Goal: Information Seeking & Learning: Learn about a topic

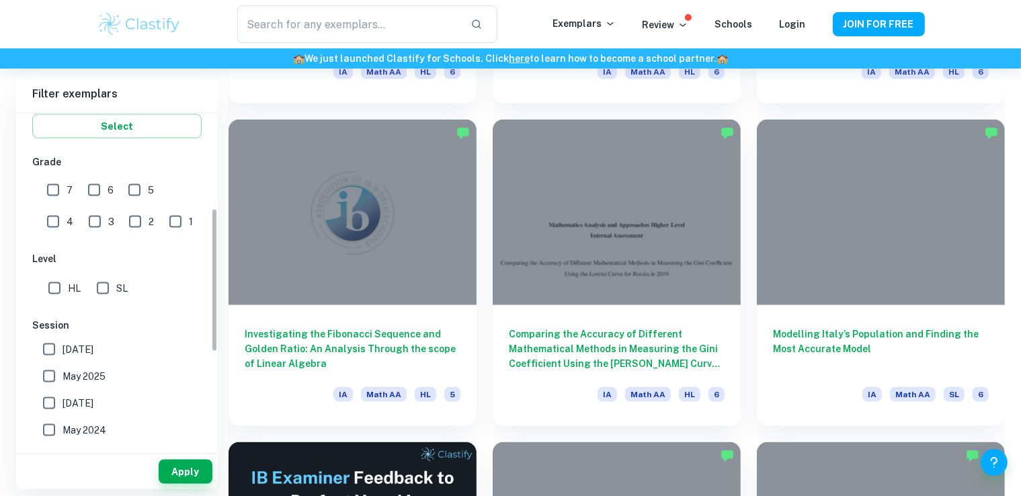
scroll to position [269, 0]
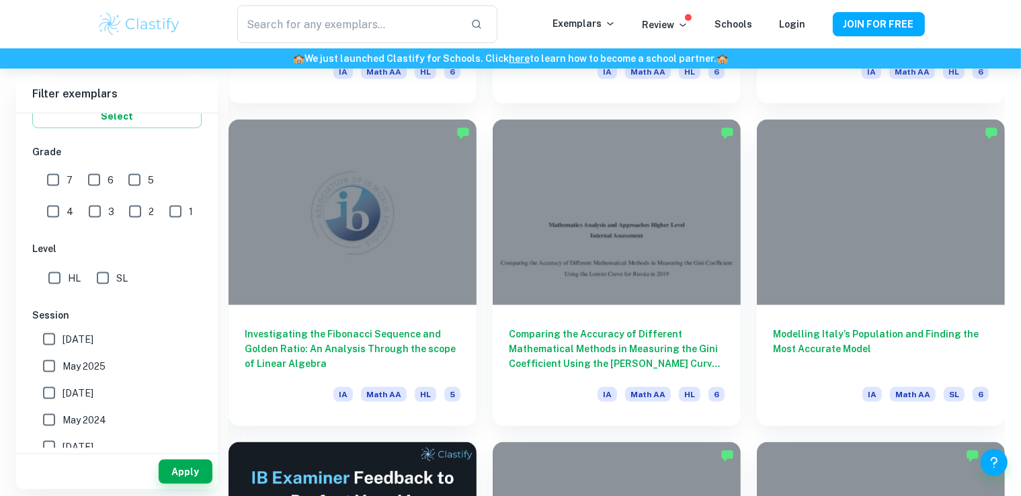
click at [105, 278] on input "SL" at bounding box center [102, 278] width 27 height 27
checkbox input "true"
click at [95, 180] on input "6" at bounding box center [94, 180] width 27 height 27
checkbox input "true"
click at [57, 175] on input "7" at bounding box center [53, 180] width 27 height 27
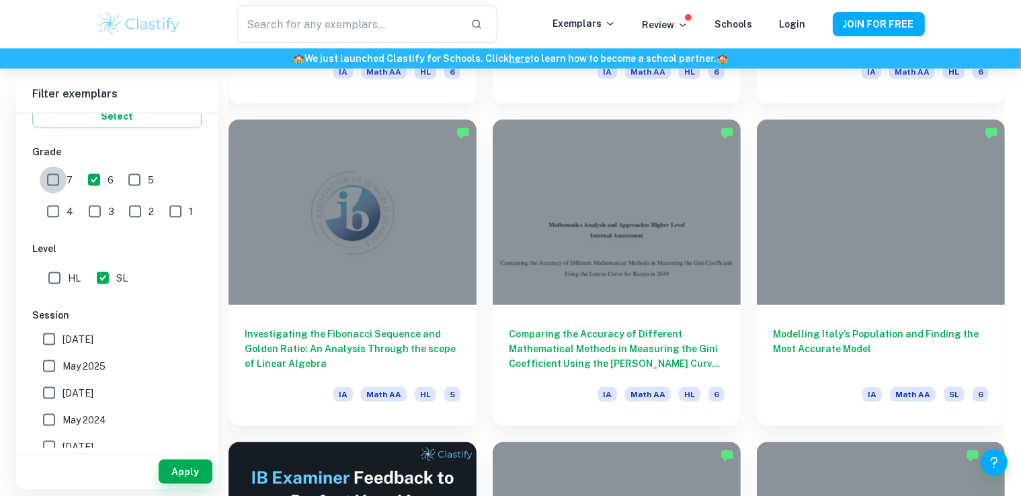
checkbox input "true"
click at [128, 177] on input "5" at bounding box center [134, 180] width 27 height 27
checkbox input "true"
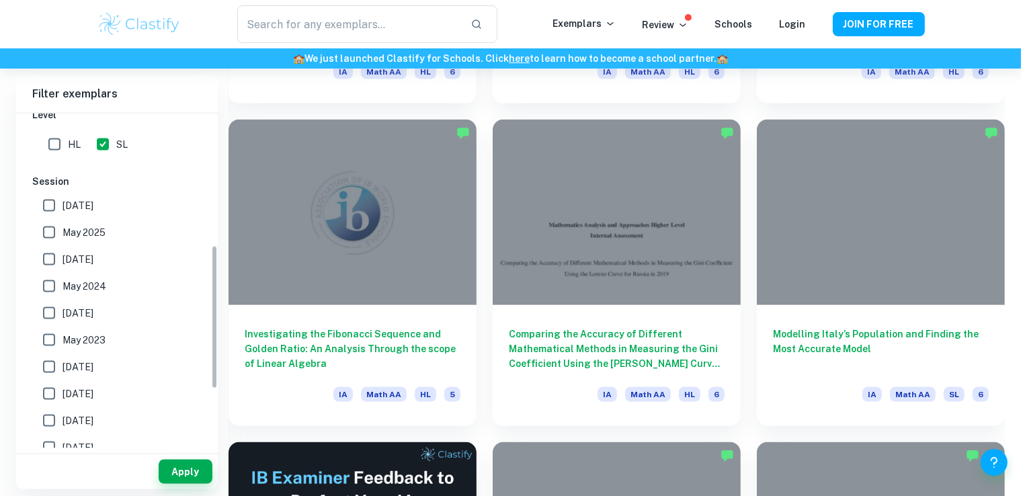
scroll to position [403, 0]
click at [48, 202] on input "[DATE]" at bounding box center [49, 205] width 27 height 27
checkbox input "true"
click at [48, 227] on input "May 2025" at bounding box center [49, 232] width 27 height 27
checkbox input "true"
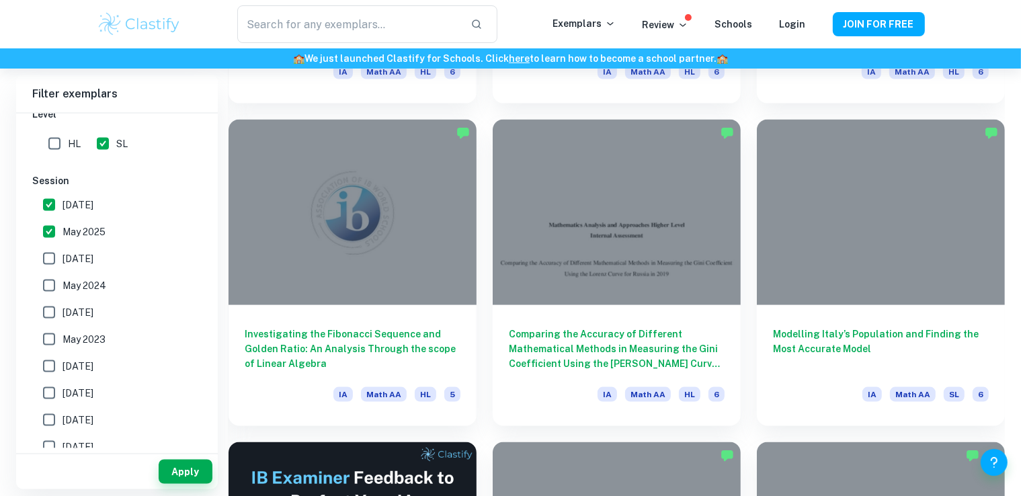
scroll to position [441, 0]
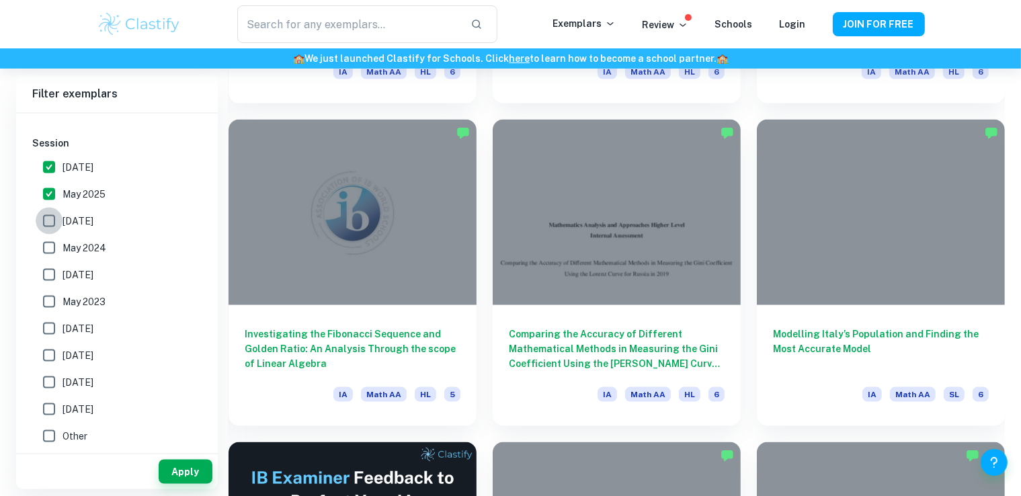
drag, startPoint x: 46, startPoint y: 220, endPoint x: 46, endPoint y: 227, distance: 6.8
click at [46, 221] on input "[DATE]" at bounding box center [49, 221] width 27 height 27
checkbox input "true"
click at [48, 247] on input "May 2024" at bounding box center [49, 248] width 27 height 27
checkbox input "true"
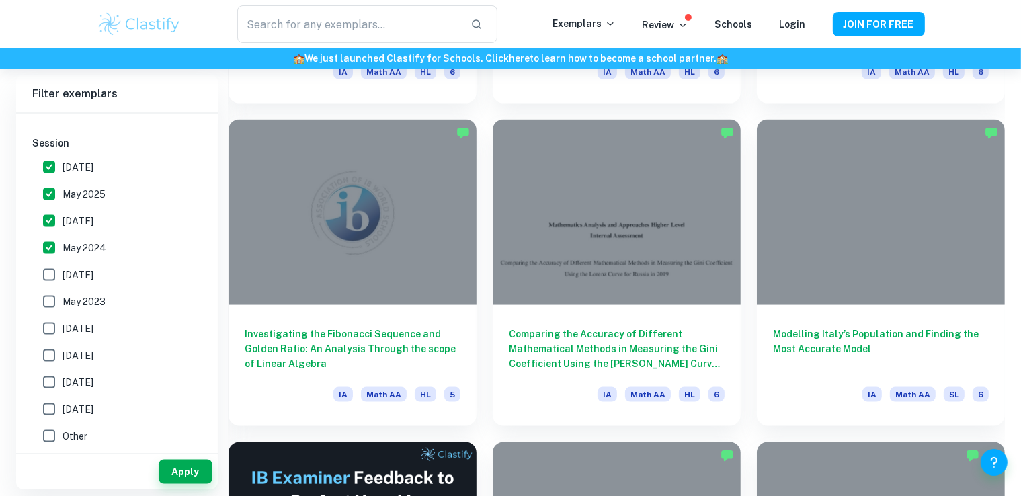
drag, startPoint x: 48, startPoint y: 274, endPoint x: 50, endPoint y: 281, distance: 7.5
click at [48, 274] on input "[DATE]" at bounding box center [49, 275] width 27 height 27
checkbox input "true"
click at [51, 305] on input "May 2023" at bounding box center [49, 301] width 27 height 27
checkbox input "true"
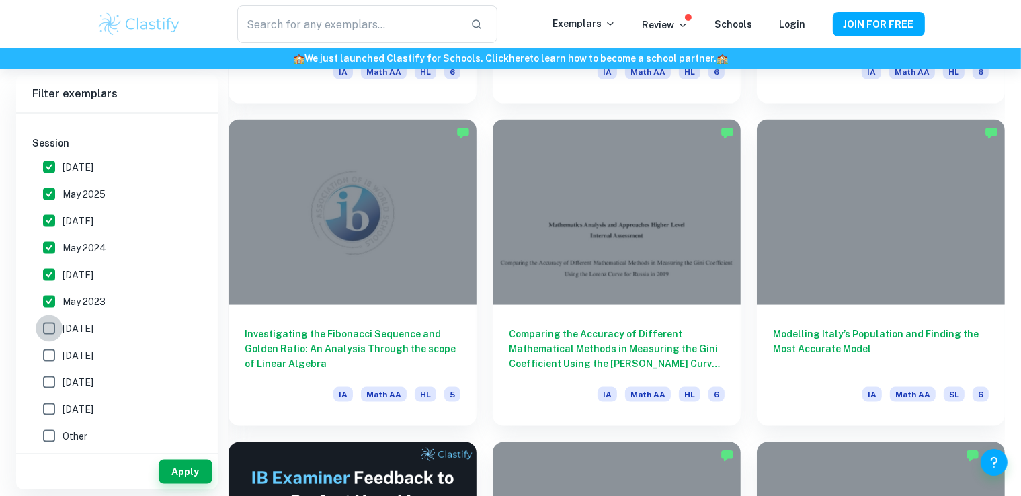
click at [50, 330] on input "[DATE]" at bounding box center [49, 328] width 27 height 27
checkbox input "true"
click at [43, 356] on input "[DATE]" at bounding box center [49, 355] width 27 height 27
checkbox input "true"
click at [46, 381] on input "[DATE]" at bounding box center [49, 382] width 27 height 27
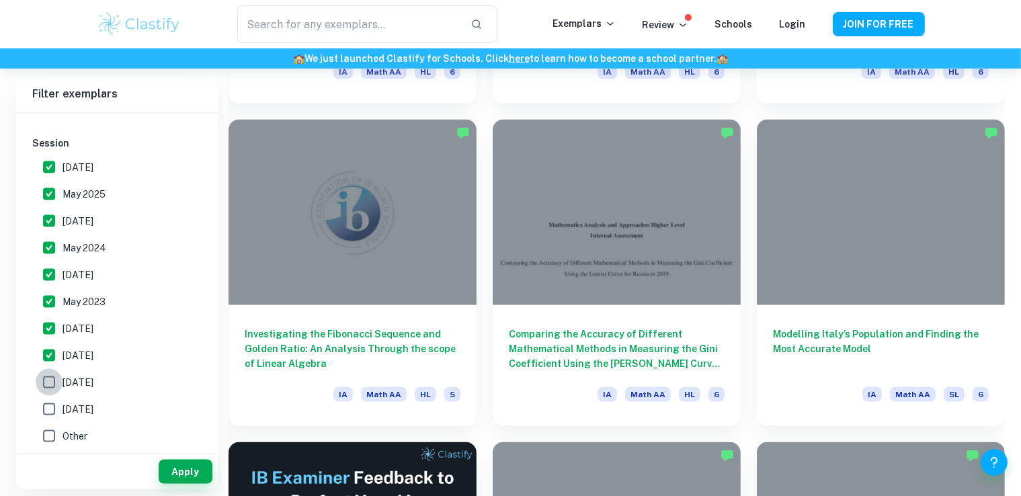
checkbox input "true"
drag, startPoint x: 51, startPoint y: 409, endPoint x: 63, endPoint y: 405, distance: 12.4
click at [51, 409] on input "[DATE]" at bounding box center [49, 409] width 27 height 27
checkbox input "true"
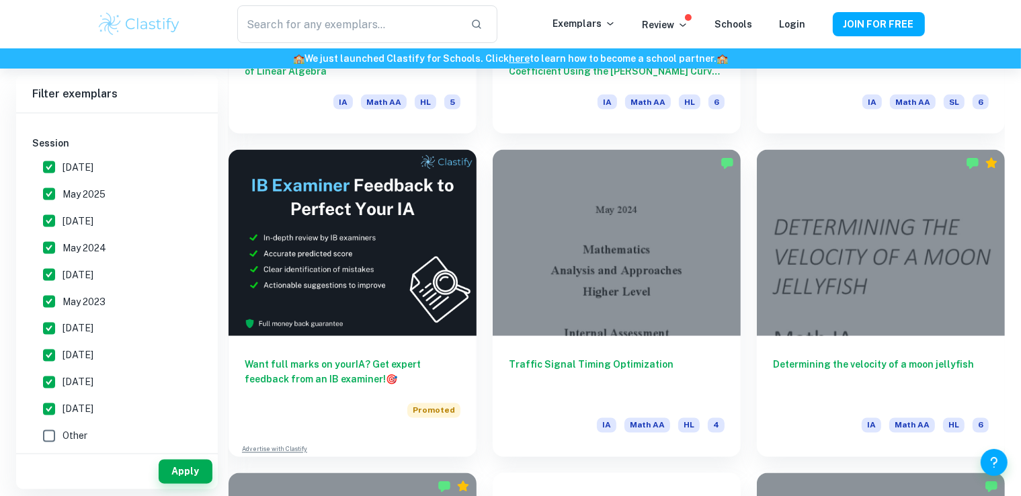
scroll to position [2353, 0]
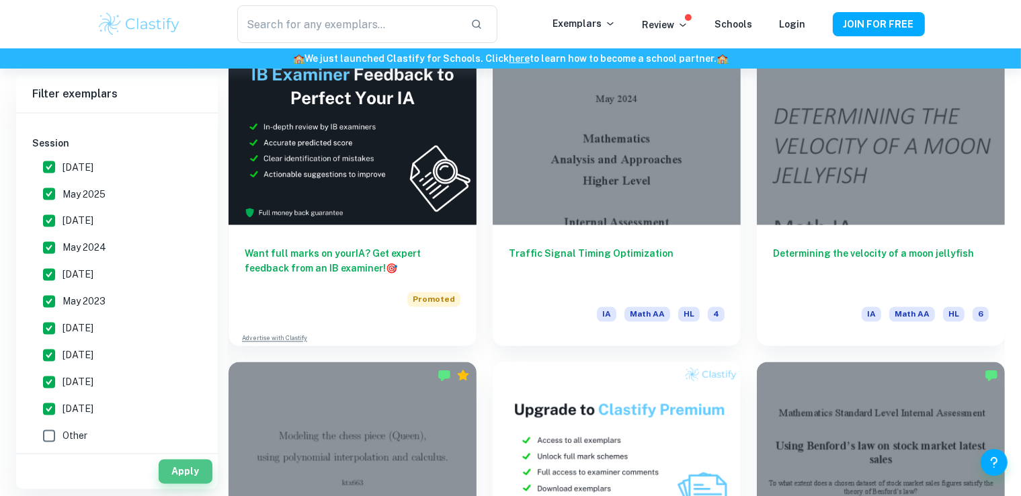
drag, startPoint x: 181, startPoint y: 470, endPoint x: 192, endPoint y: 431, distance: 40.5
click at [181, 469] on button "Apply" at bounding box center [186, 472] width 54 height 24
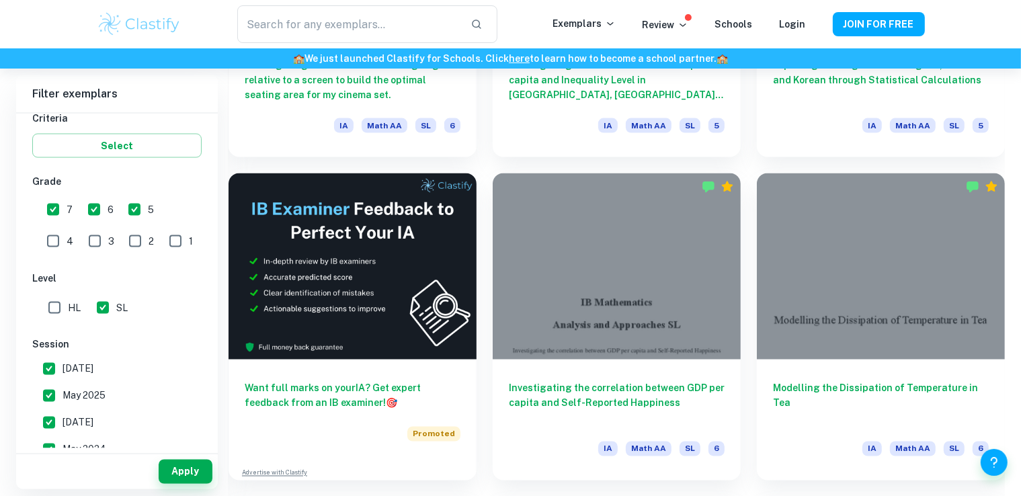
scroll to position [105, 0]
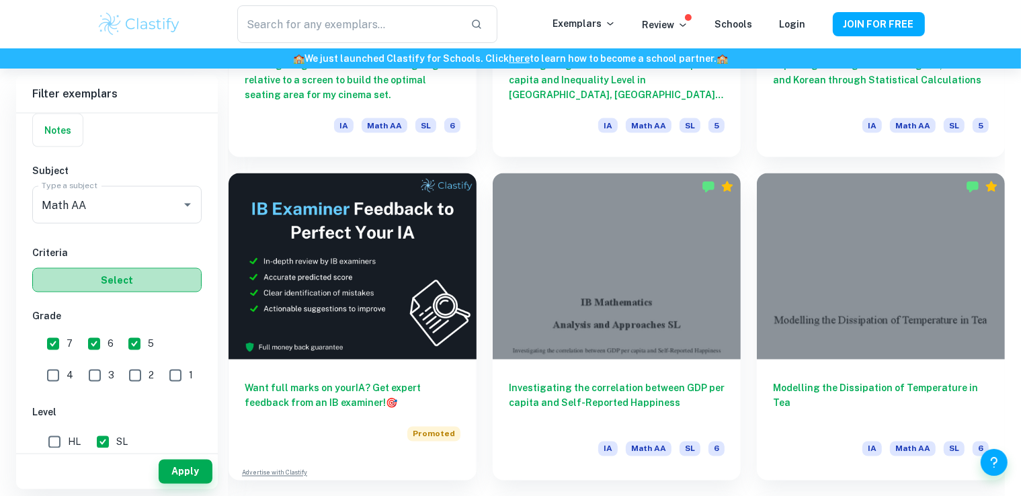
click at [116, 279] on button "Select" at bounding box center [116, 280] width 169 height 24
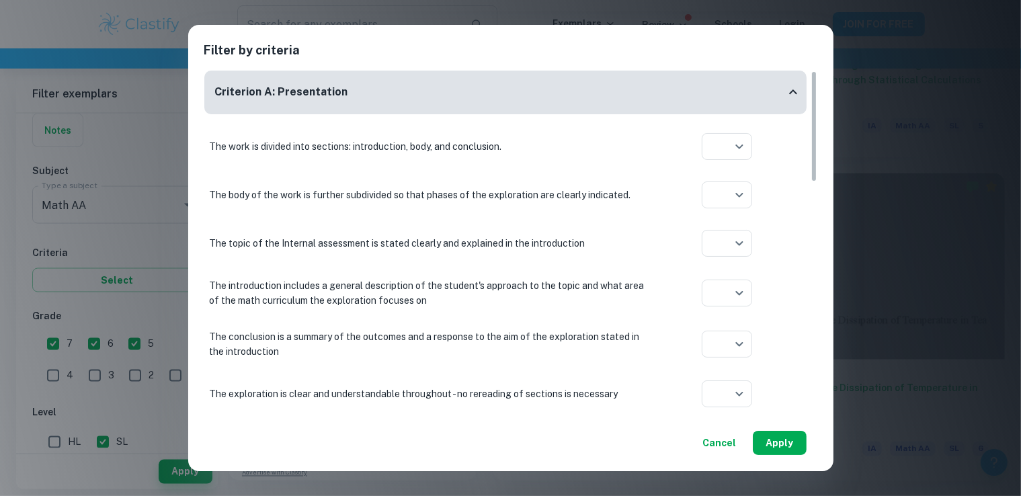
click at [783, 442] on button "Apply" at bounding box center [780, 443] width 54 height 24
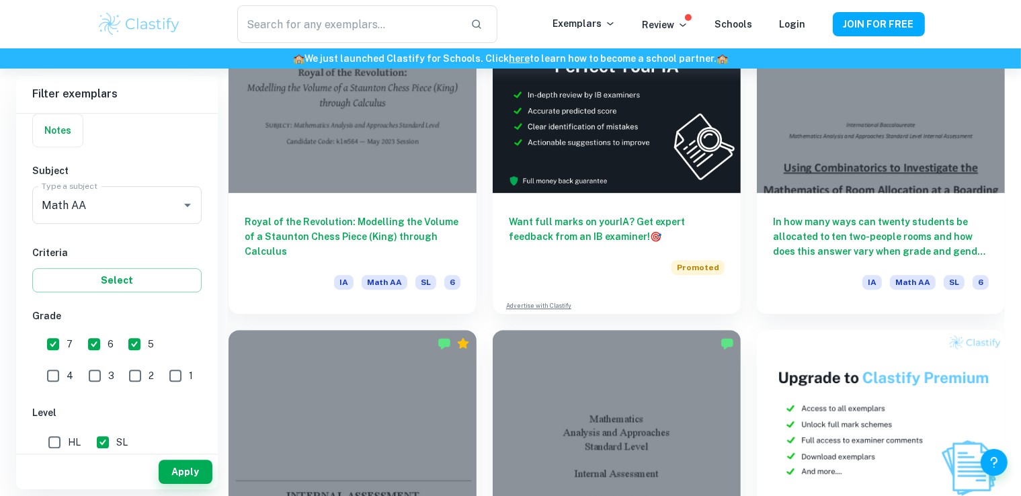
scroll to position [4271, 0]
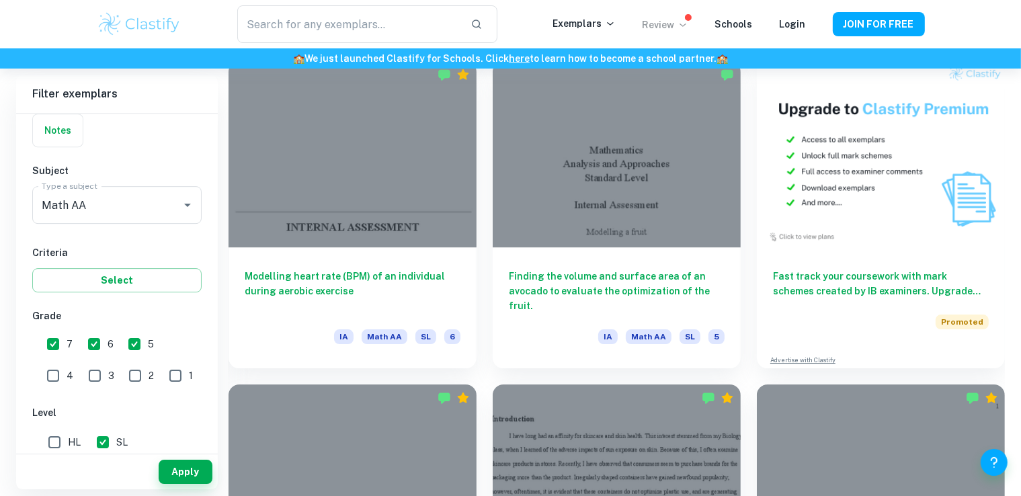
click at [686, 28] on icon at bounding box center [683, 24] width 11 height 11
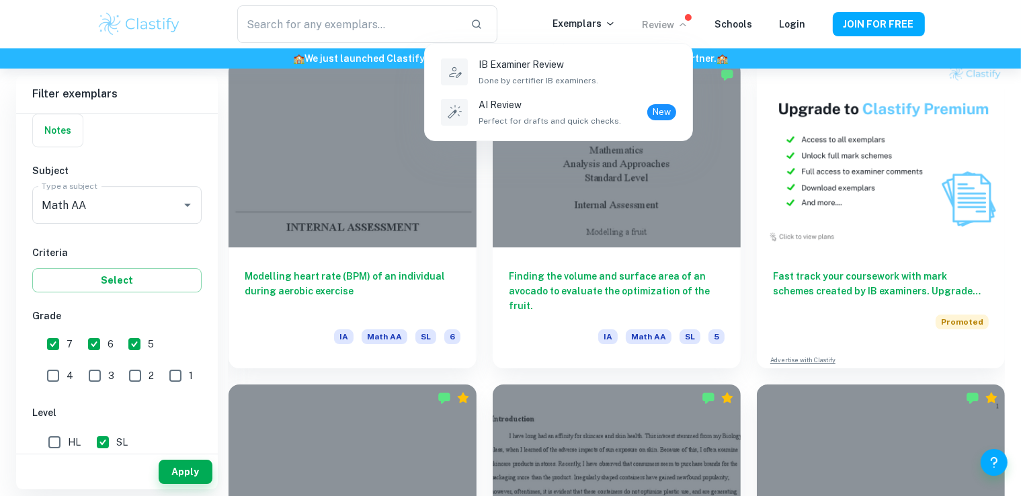
click at [616, 24] on div at bounding box center [510, 248] width 1021 height 496
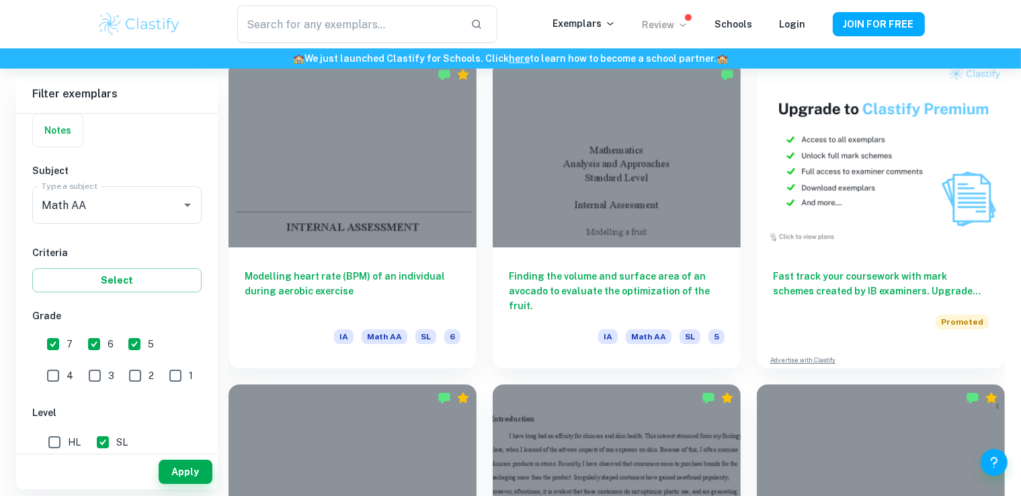
click at [616, 24] on icon at bounding box center [610, 23] width 11 height 11
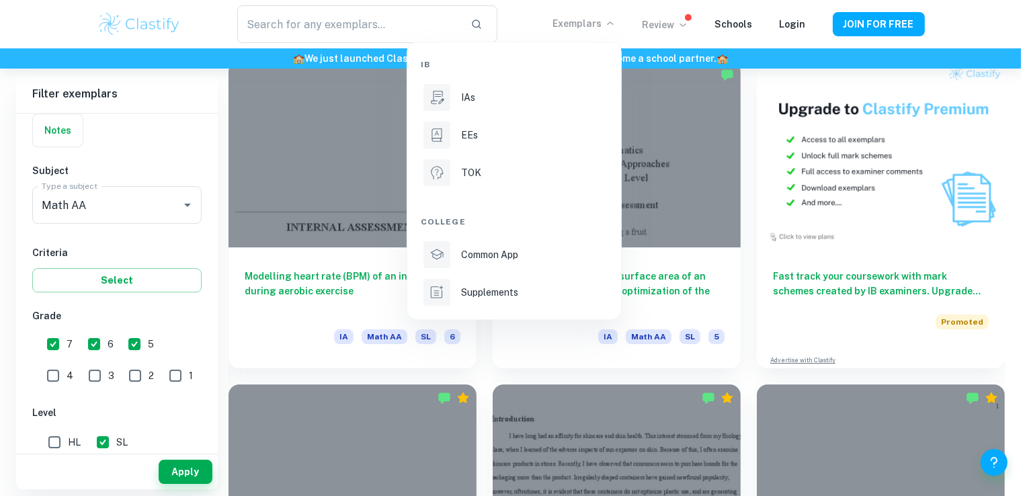
click at [213, 124] on div at bounding box center [510, 248] width 1021 height 496
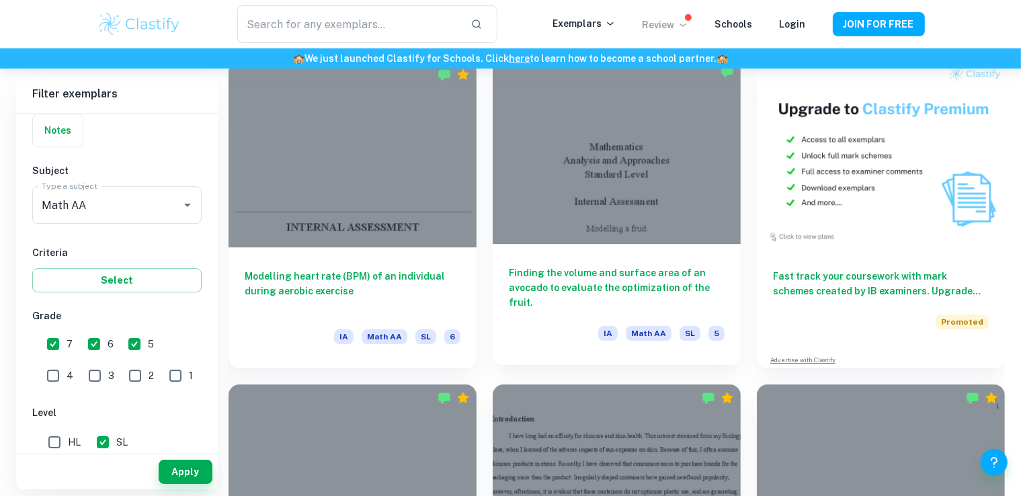
click at [675, 168] on div at bounding box center [617, 151] width 248 height 186
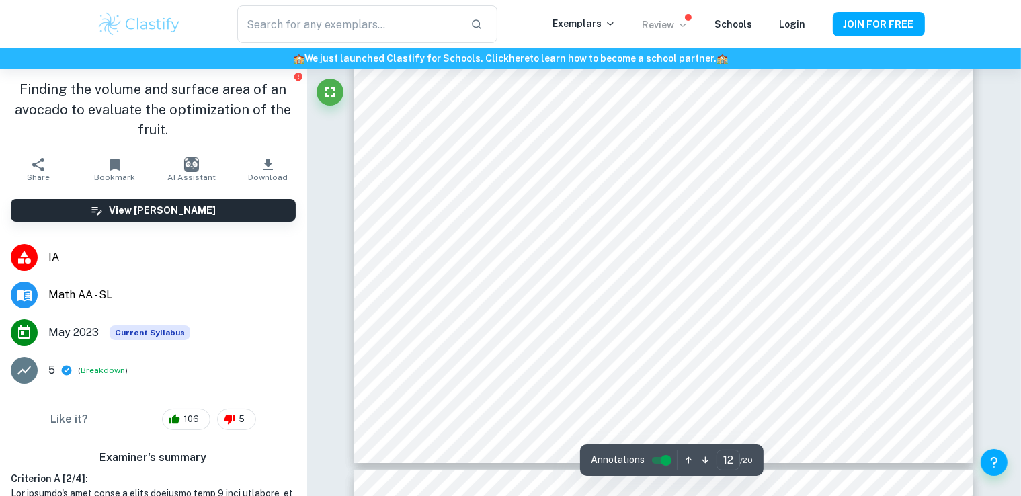
scroll to position [10824, 0]
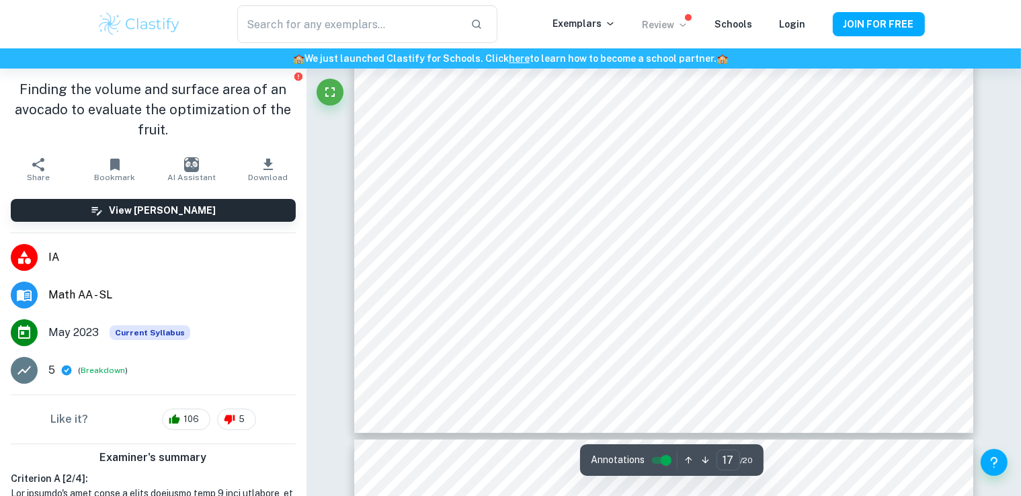
type input "18"
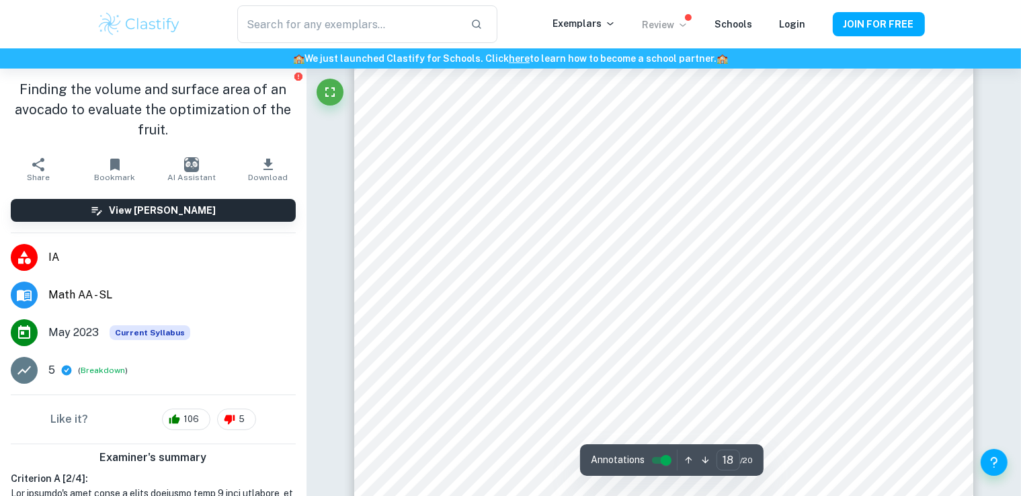
scroll to position [15598, 0]
